Goal: Find specific fact: Find specific fact

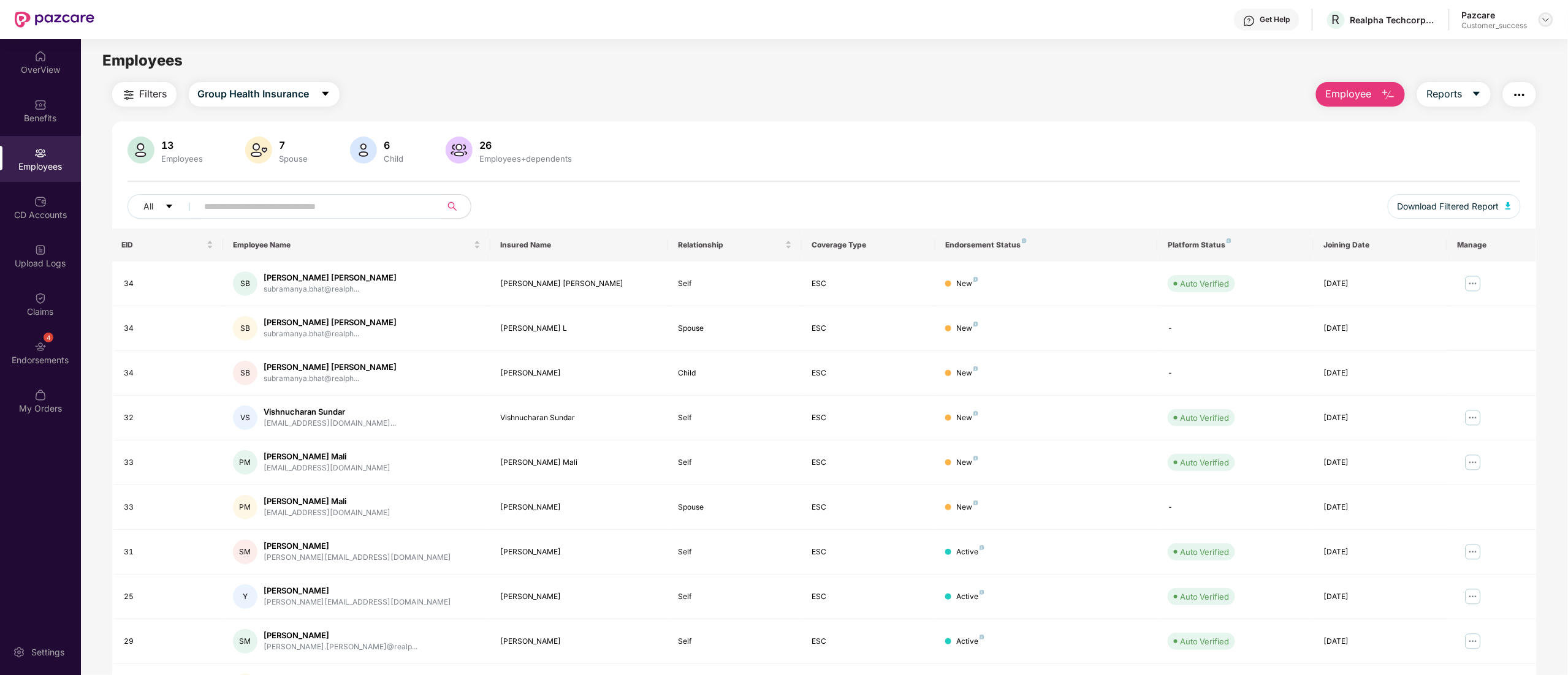
click at [1548, 20] on img at bounding box center [1547, 20] width 10 height 10
click at [1482, 53] on div "Switch to partner view" at bounding box center [1489, 48] width 160 height 24
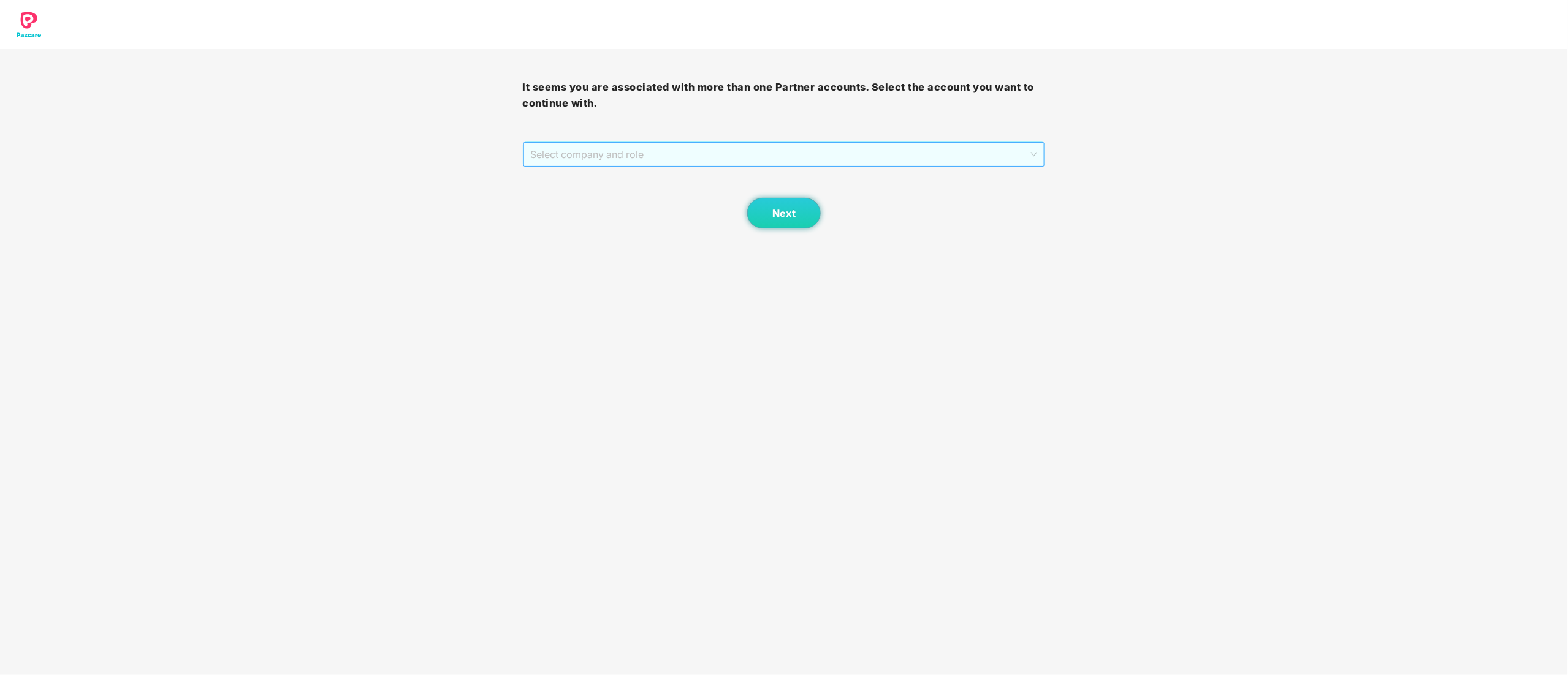
click at [636, 149] on span "Select company and role" at bounding box center [784, 154] width 507 height 23
drag, startPoint x: 620, startPoint y: 204, endPoint x: 631, endPoint y: 204, distance: 11.0
click at [620, 203] on div "Pazcare - CUSTOMER_SUCCESS" at bounding box center [785, 199] width 508 height 14
click at [804, 226] on button "Next" at bounding box center [784, 213] width 74 height 31
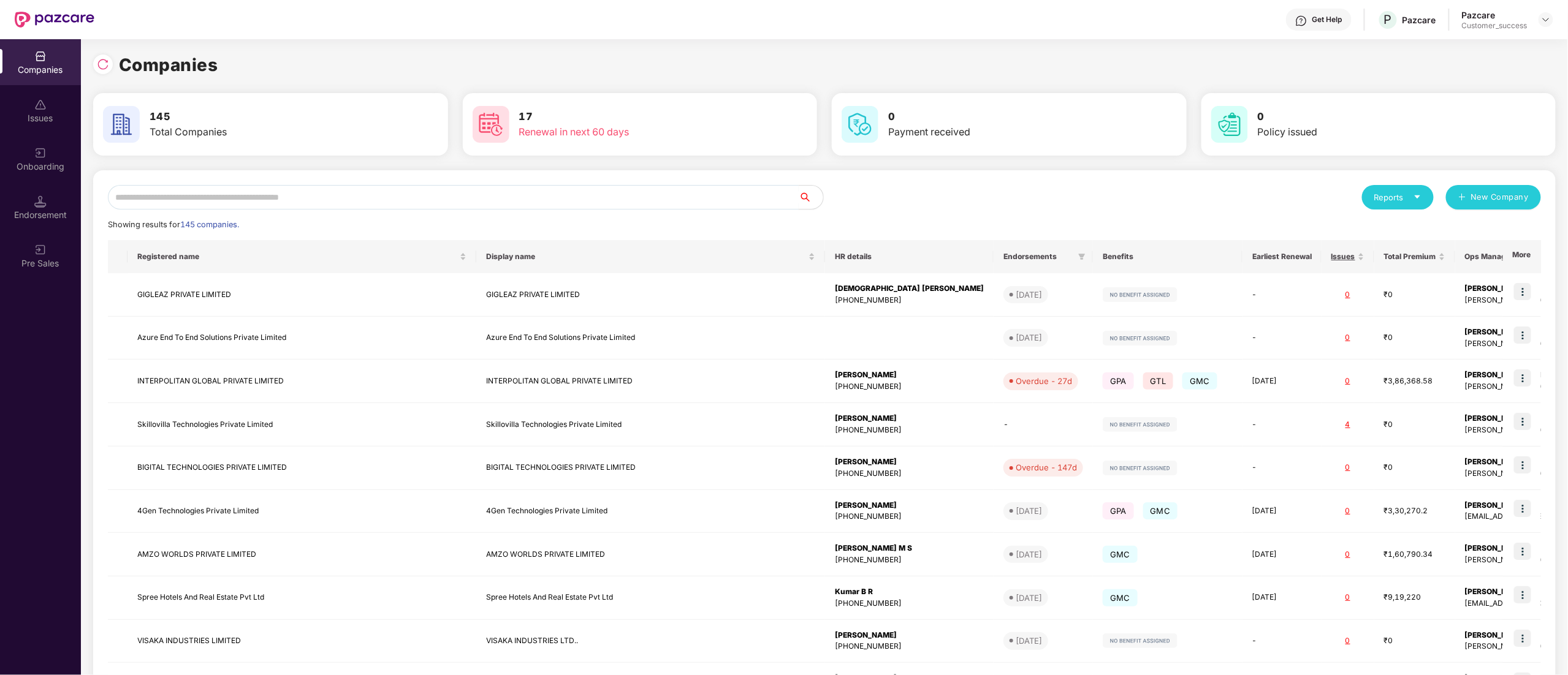
click at [175, 196] on input "text" at bounding box center [454, 197] width 691 height 25
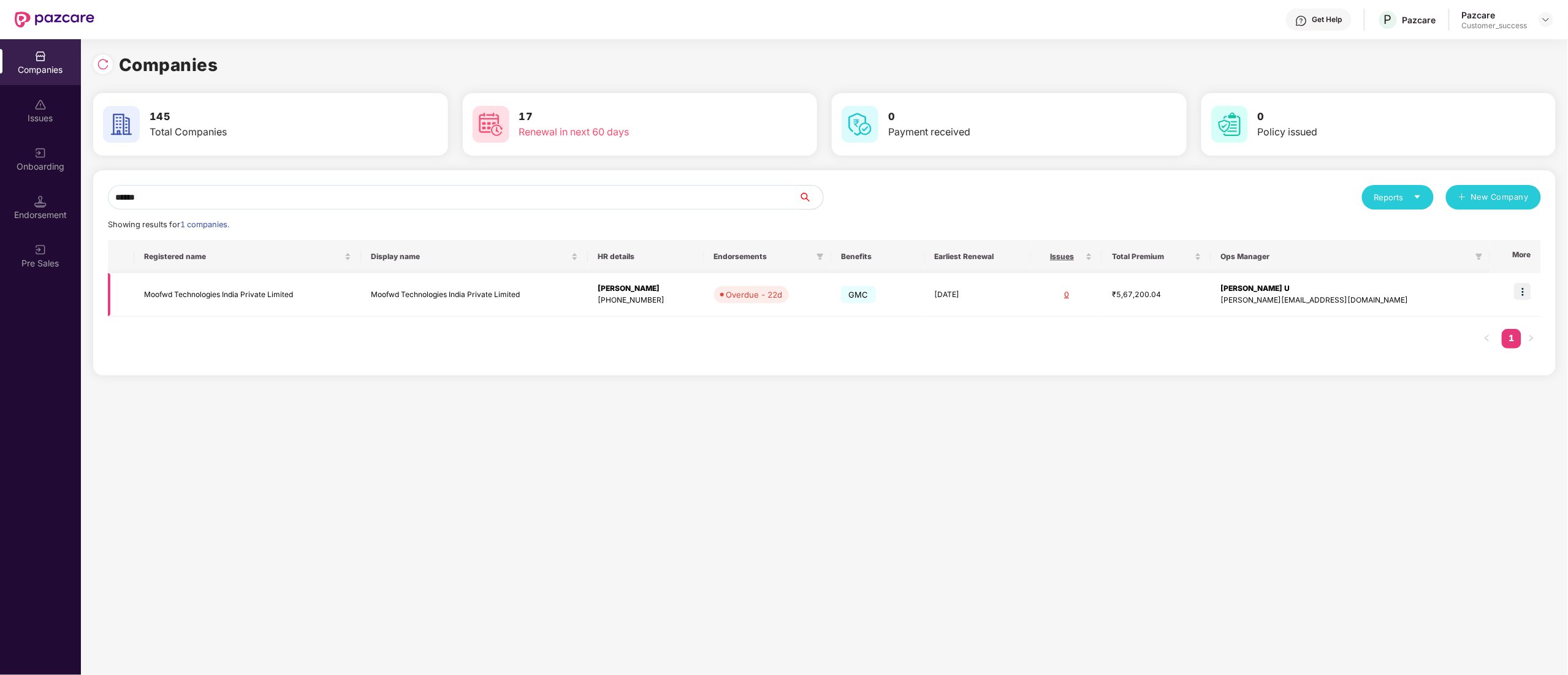
type input "******"
click at [204, 296] on td "Moofwd Technologies India Private Limited" at bounding box center [247, 295] width 227 height 43
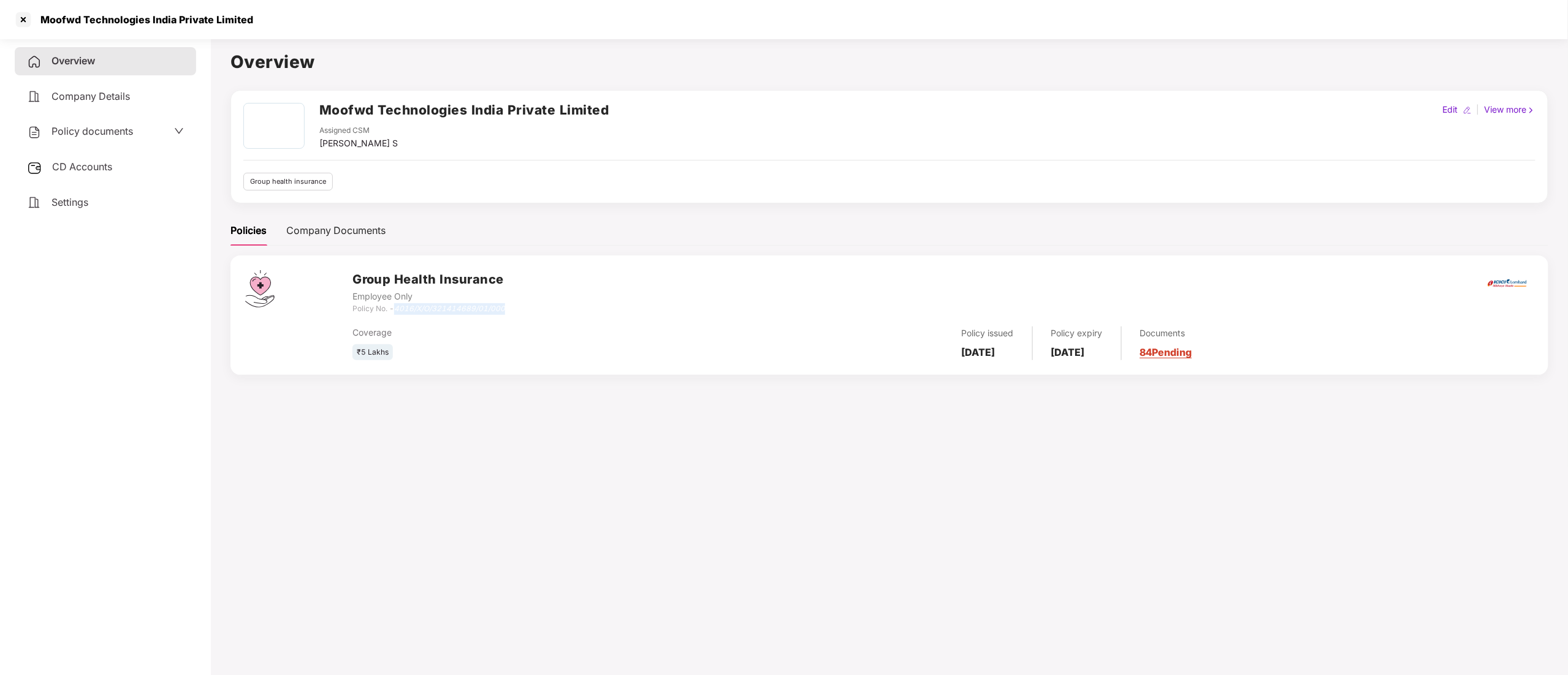
drag, startPoint x: 392, startPoint y: 308, endPoint x: 516, endPoint y: 307, distance: 124.0
click at [516, 307] on div "Group Health Insurance Employee Only Policy No. - 4016/X/O/321414689/01/000" at bounding box center [943, 292] width 1182 height 44
copy div "4016/X/O/321414689/01/000"
